Goal: Information Seeking & Learning: Learn about a topic

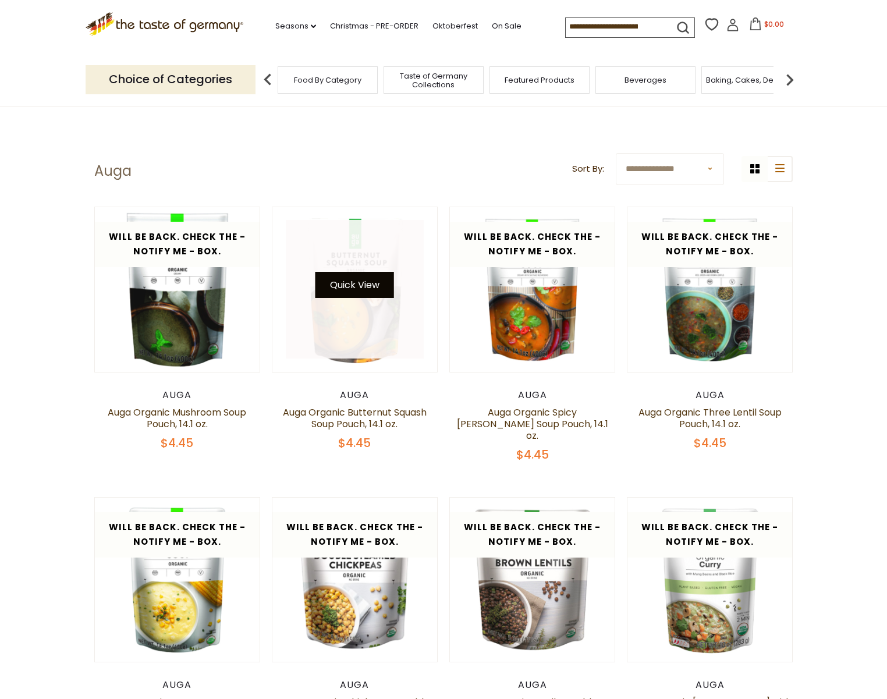
click at [357, 289] on button "Quick View" at bounding box center [354, 285] width 79 height 26
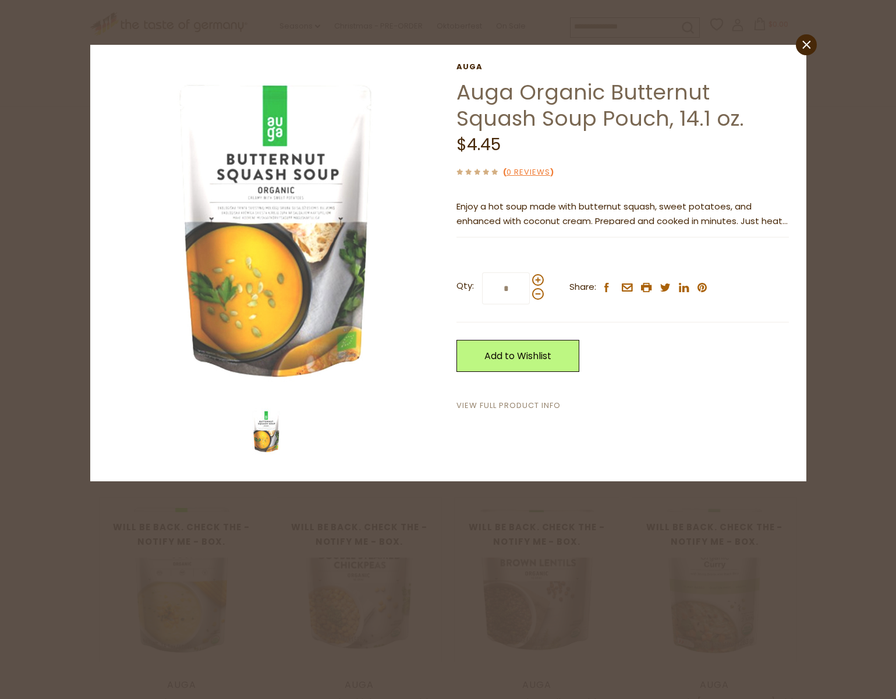
click at [542, 402] on link "View Full Product Info" at bounding box center [508, 406] width 104 height 12
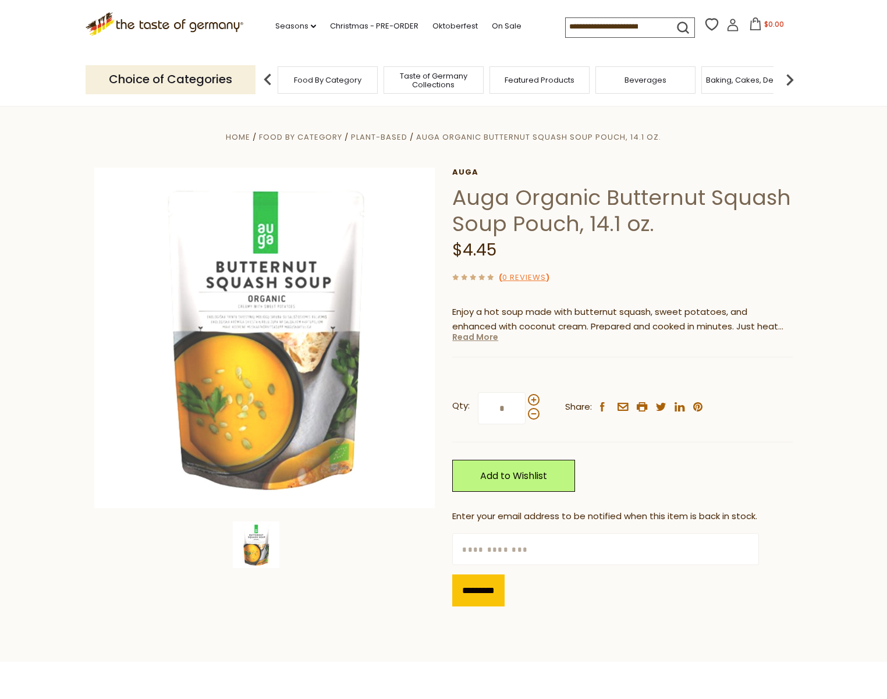
click at [485, 342] on link "Read More" at bounding box center [475, 337] width 46 height 12
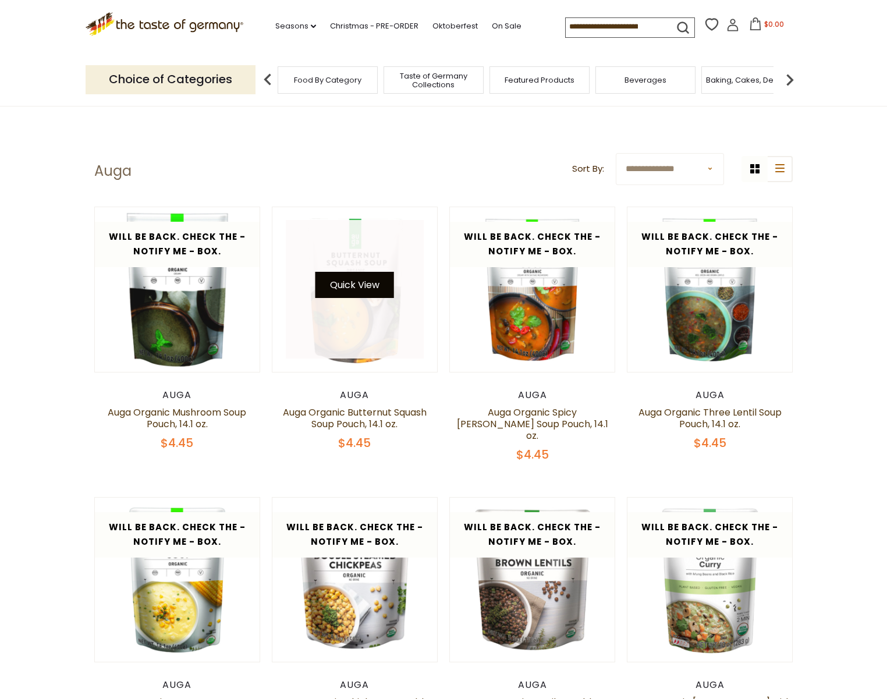
click at [366, 286] on button "Quick View" at bounding box center [354, 285] width 79 height 26
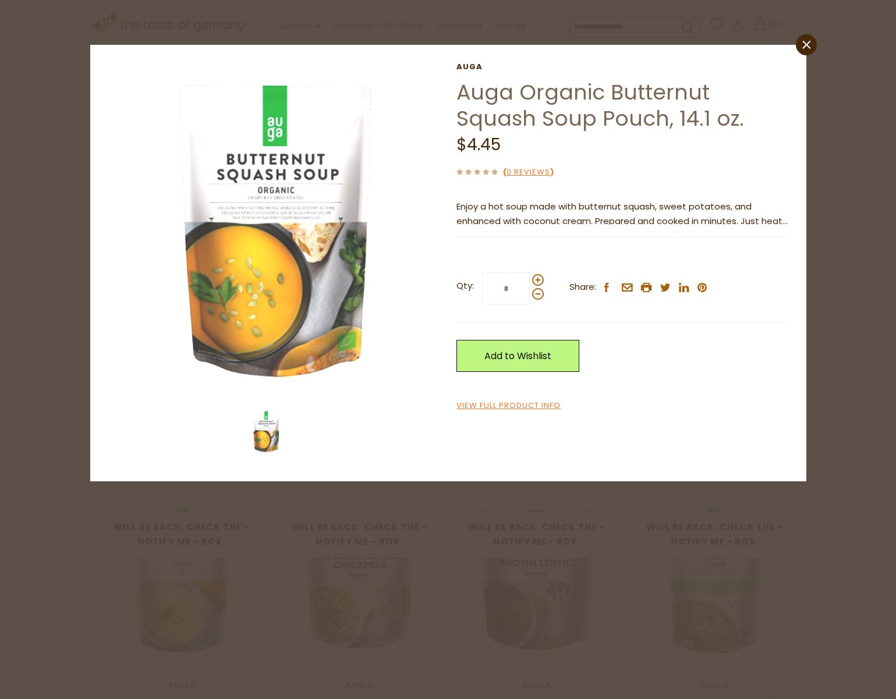
click at [539, 399] on div "Auga Auga Organic Butternut Squash Soup Pouch, 14.1 oz. $4.45 ( 0 Reviews ) Enj…" at bounding box center [622, 237] width 332 height 350
click at [539, 402] on link "View Full Product Info" at bounding box center [508, 406] width 104 height 12
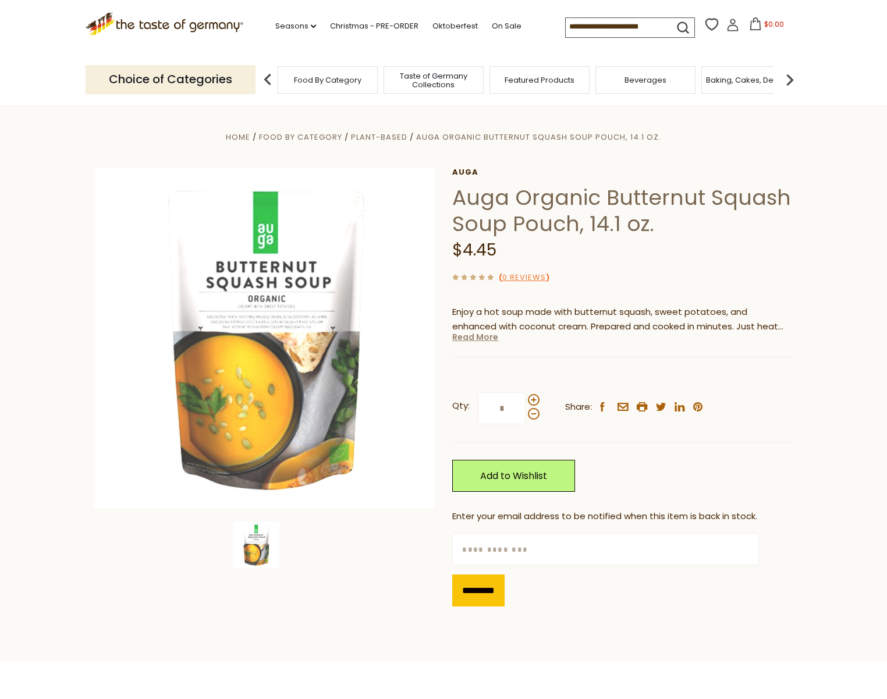
click at [491, 336] on link "Read More" at bounding box center [475, 337] width 46 height 12
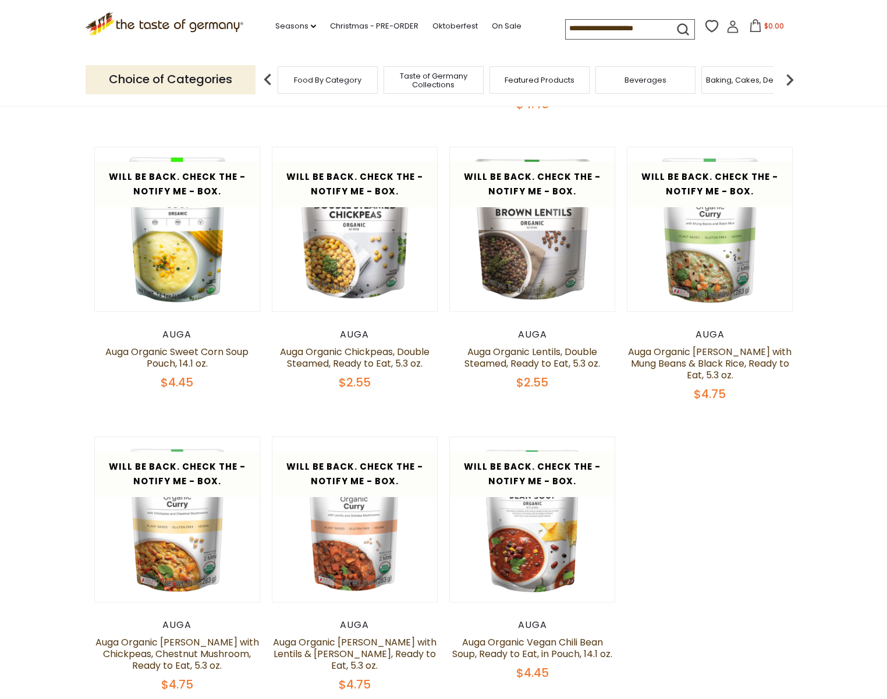
scroll to position [129, 0]
